Goal: Information Seeking & Learning: Learn about a topic

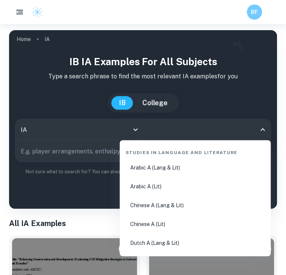
click at [189, 128] on input "All Subjects" at bounding box center [200, 130] width 109 height 14
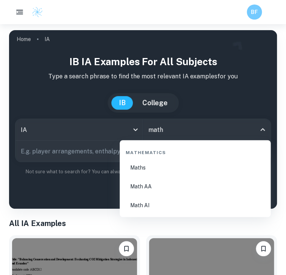
click at [179, 185] on li "Math AA" at bounding box center [195, 186] width 145 height 17
type input "Math AA"
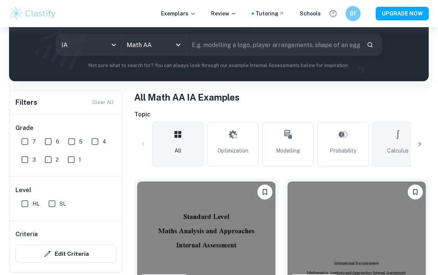
scroll to position [89, 0]
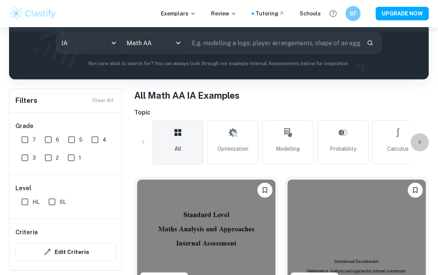
click at [286, 141] on icon at bounding box center [421, 143] width 8 height 8
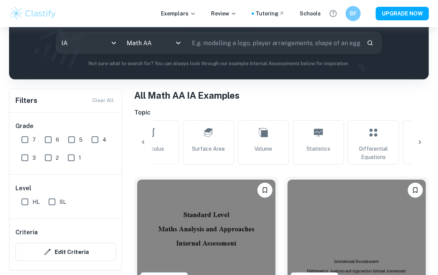
scroll to position [0, 253]
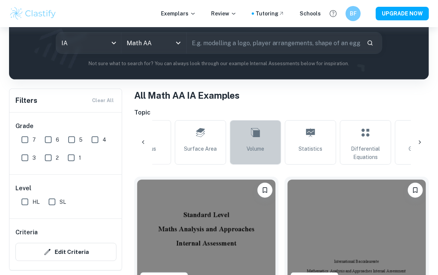
click at [263, 158] on link "Volume" at bounding box center [255, 142] width 51 height 45
type input "Volume"
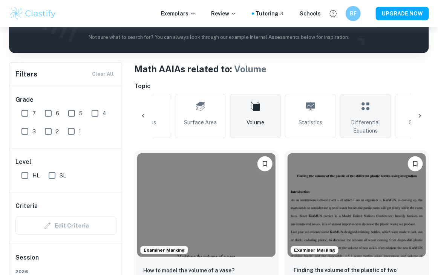
scroll to position [149, 0]
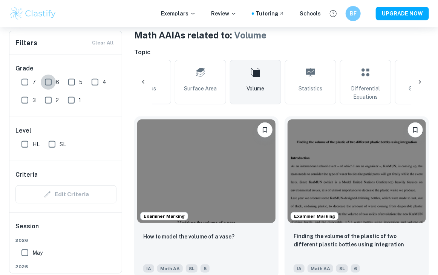
click at [46, 80] on input "6" at bounding box center [48, 82] width 15 height 15
checkbox input "true"
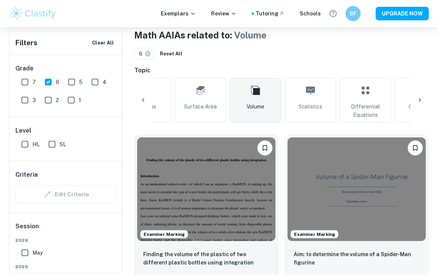
click at [26, 145] on input "HL" at bounding box center [24, 144] width 15 height 15
checkbox input "true"
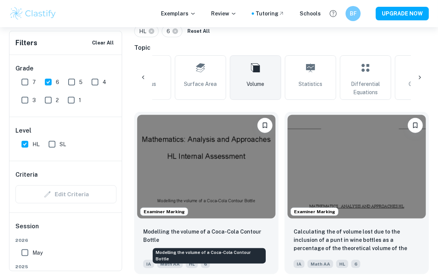
scroll to position [172, 0]
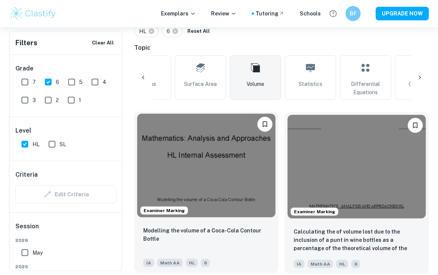
click at [225, 225] on div "Modelling the volume of a Coca-Cola Contour Bottle IA Math AA HL 6" at bounding box center [206, 247] width 145 height 53
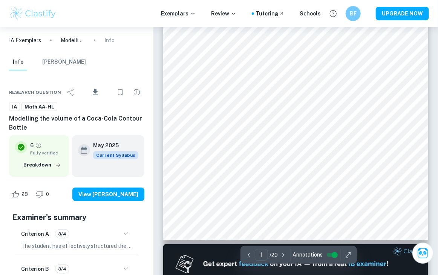
scroll to position [282, 0]
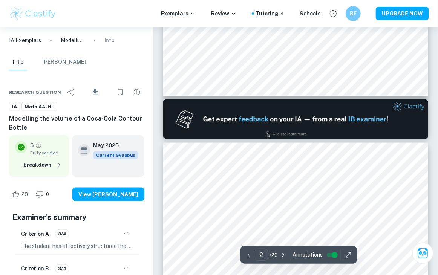
type input "1"
